Goal: Information Seeking & Learning: Learn about a topic

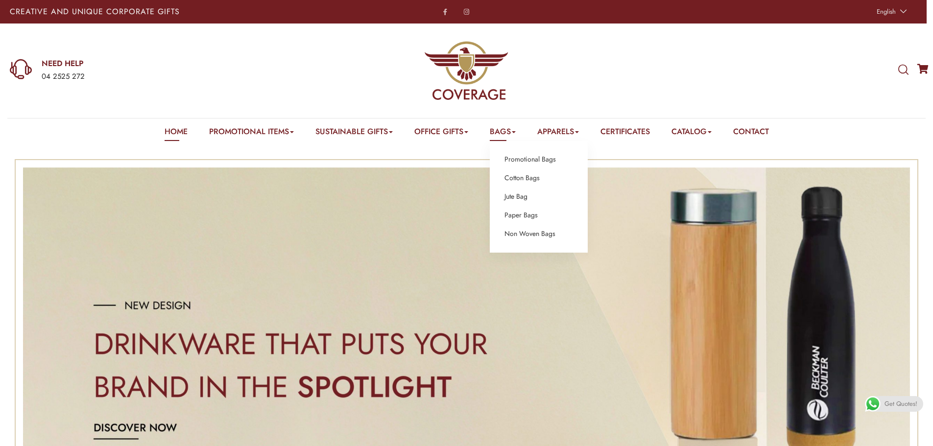
click at [510, 135] on link "Bags" at bounding box center [503, 133] width 26 height 15
click at [519, 197] on link "Jute Bag" at bounding box center [516, 197] width 23 height 13
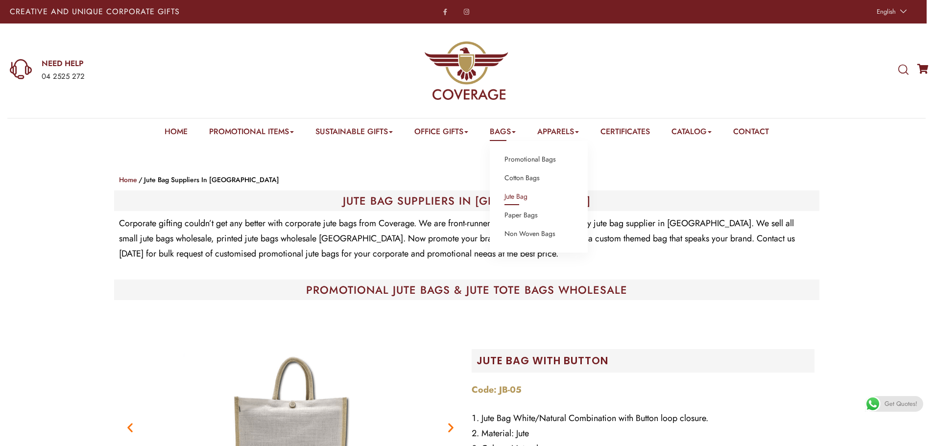
click at [510, 135] on link "Bags" at bounding box center [503, 133] width 26 height 15
click at [524, 240] on link "Non Woven Bags" at bounding box center [530, 234] width 51 height 13
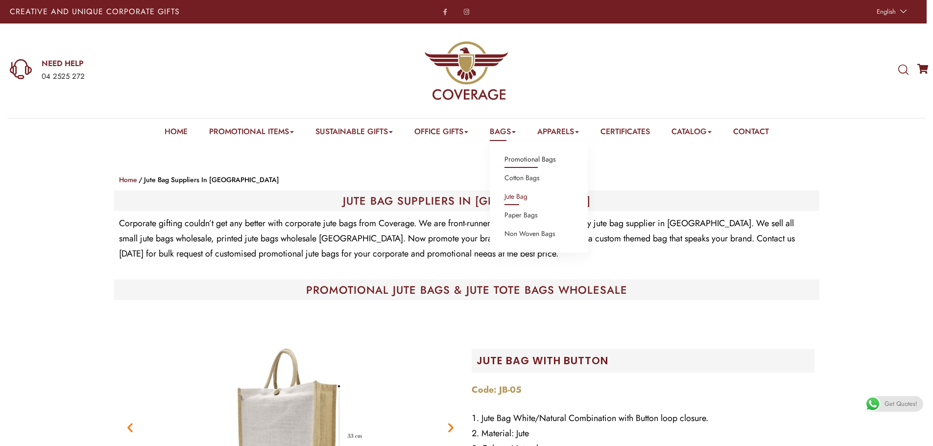
click at [516, 162] on link "Promotional Bags" at bounding box center [530, 159] width 51 height 13
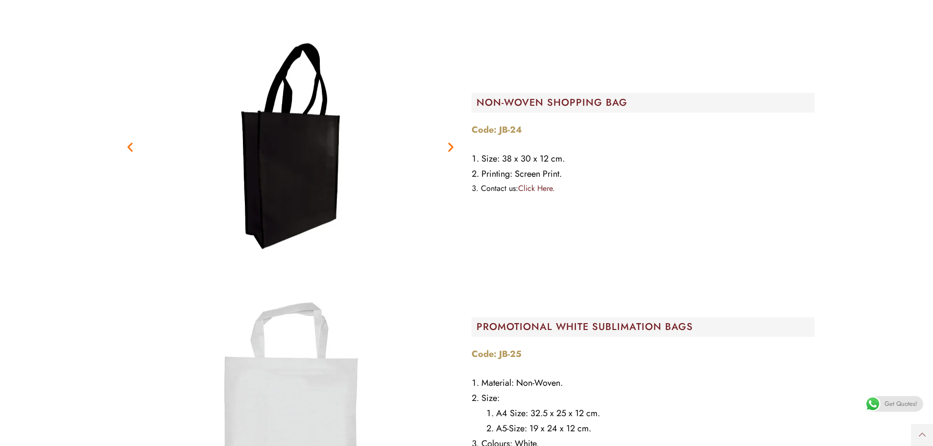
scroll to position [539, 0]
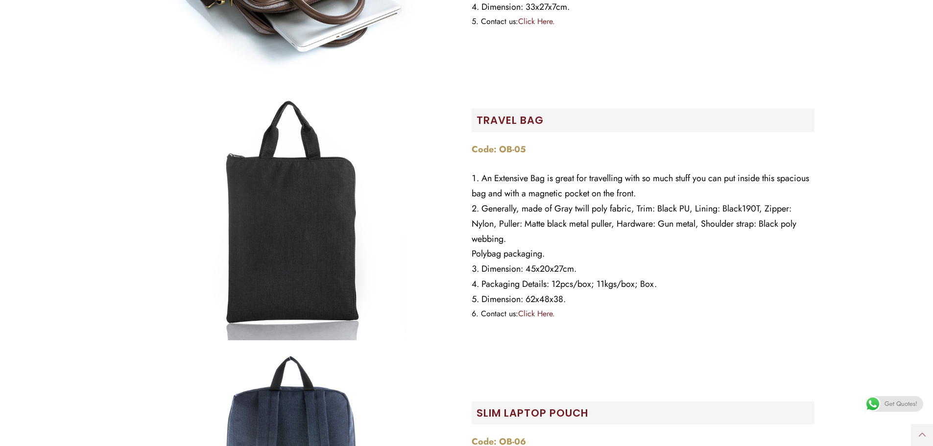
scroll to position [882, 0]
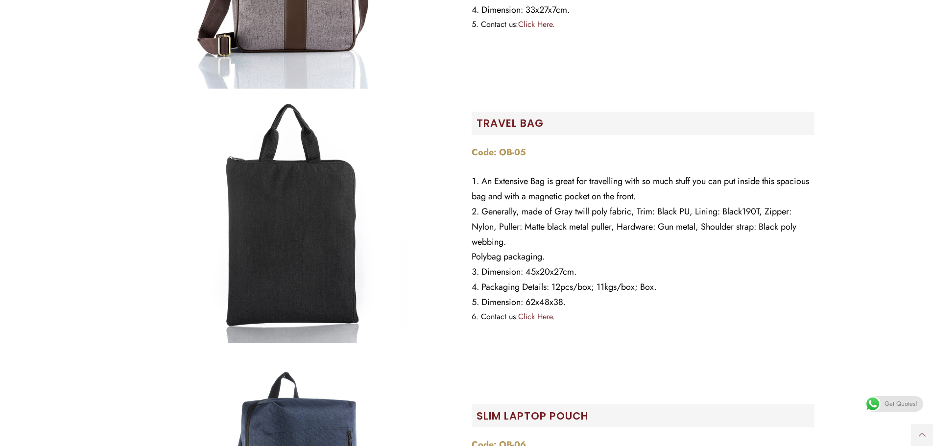
click at [281, 207] on img at bounding box center [290, 220] width 245 height 245
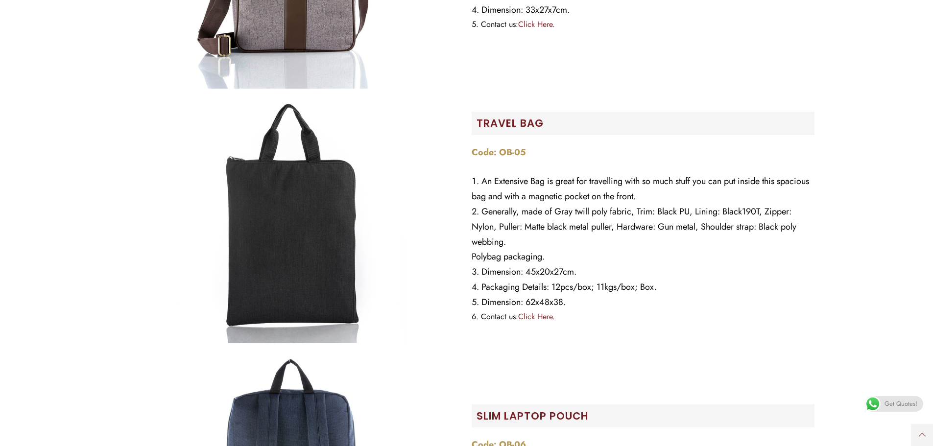
click at [389, 246] on img at bounding box center [290, 220] width 245 height 245
click at [425, 250] on div at bounding box center [290, 220] width 343 height 245
drag, startPoint x: 266, startPoint y: 252, endPoint x: 314, endPoint y: 248, distance: 47.7
click at [314, 248] on img at bounding box center [290, 220] width 245 height 245
click at [316, 245] on img at bounding box center [290, 220] width 245 height 245
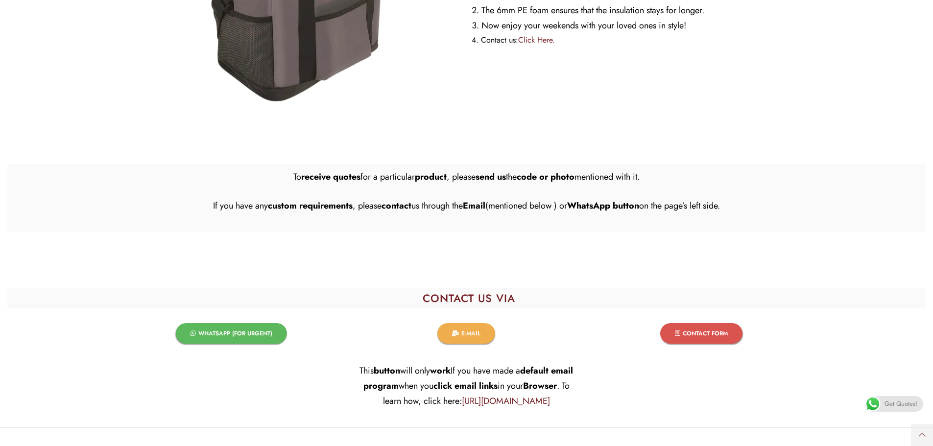
scroll to position [9466, 0]
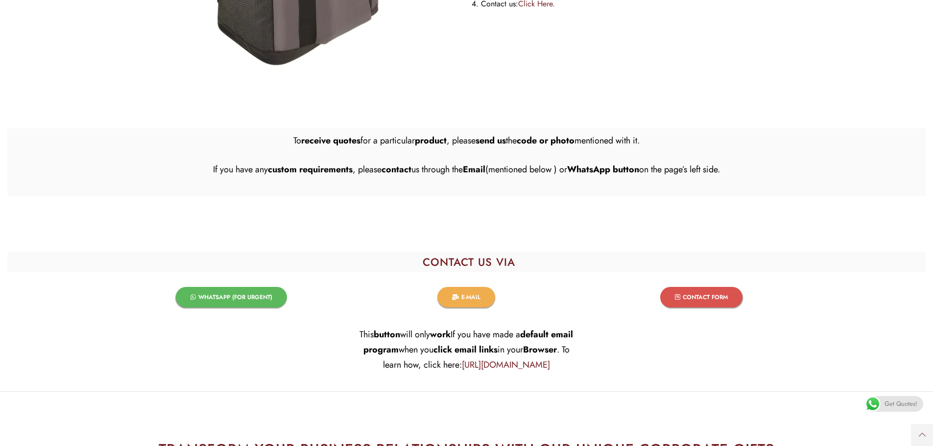
click at [247, 300] on span "WHATSAPP (FOR URGENT)​" at bounding box center [235, 297] width 74 height 6
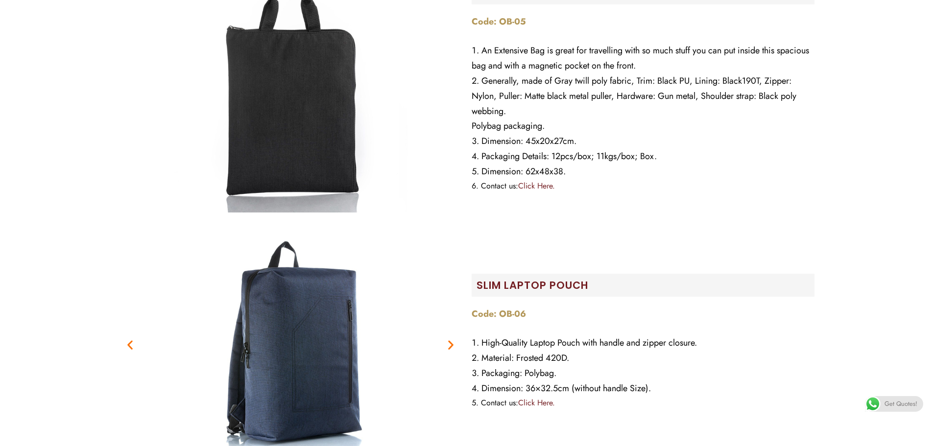
scroll to position [0, 0]
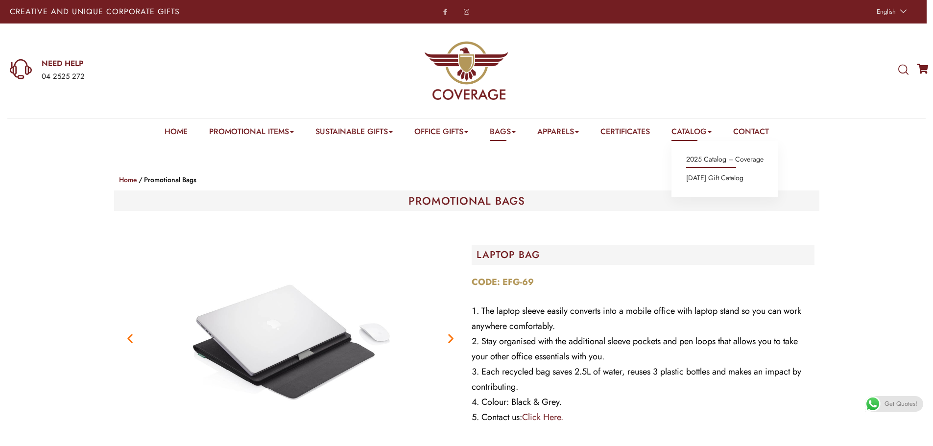
click at [710, 165] on link "2025 Catalog – Coverage" at bounding box center [724, 159] width 77 height 13
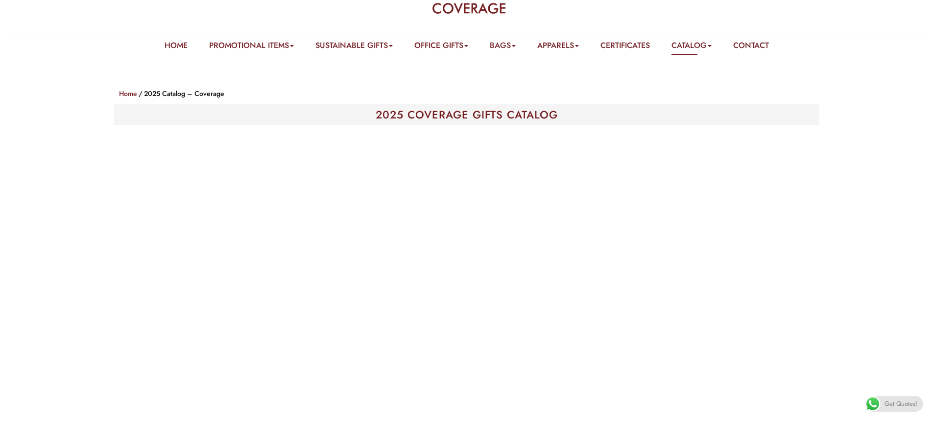
scroll to position [196, 0]
